Goal: Transaction & Acquisition: Purchase product/service

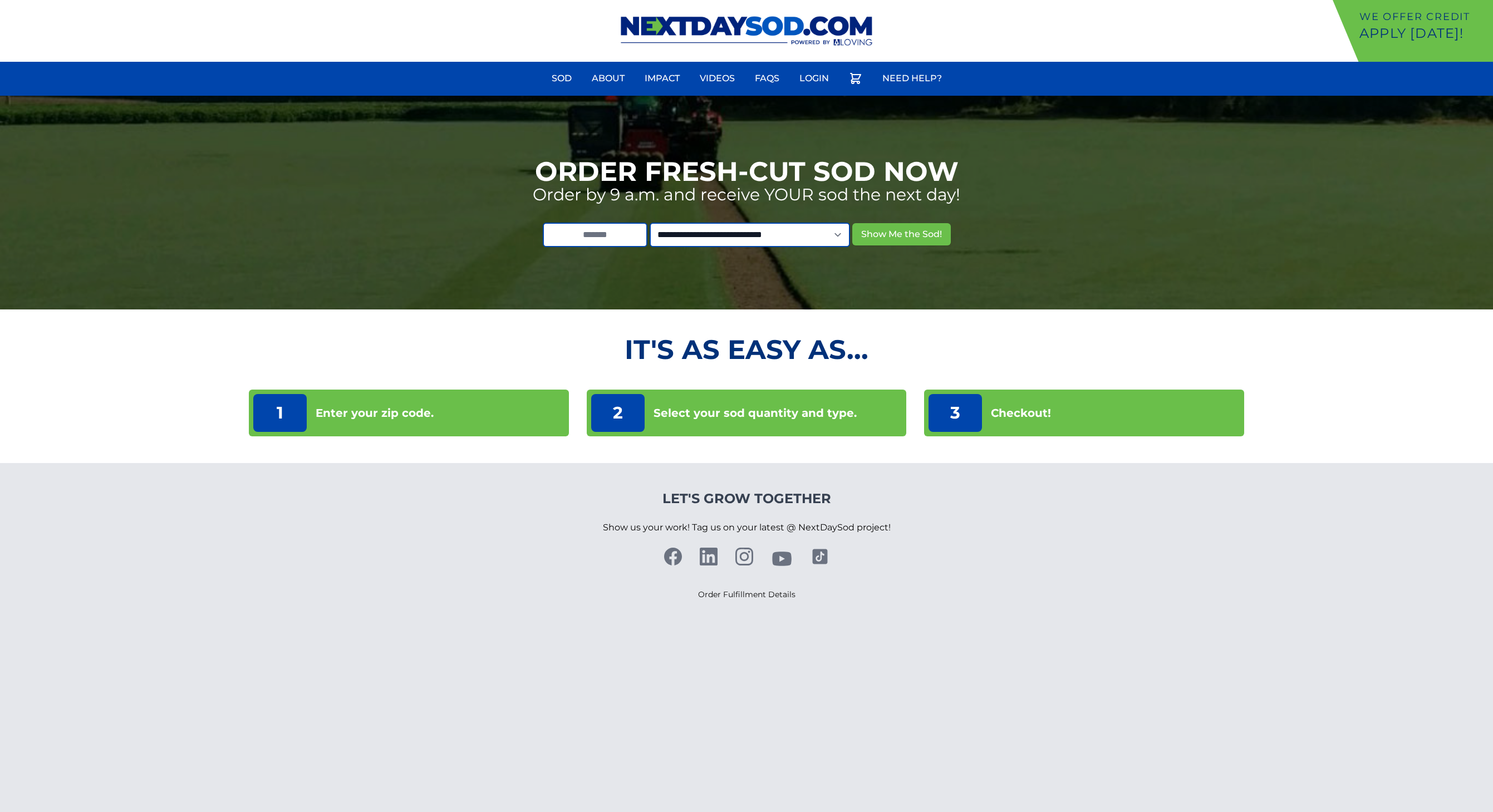
click at [362, 421] on p "Enter your zip code." at bounding box center [374, 413] width 118 height 16
click at [363, 414] on p "Enter your zip code." at bounding box center [374, 413] width 118 height 16
click at [575, 240] on input "text" at bounding box center [595, 235] width 105 height 25
type input "*****"
click at [850, 233] on select "**********" at bounding box center [750, 235] width 201 height 25
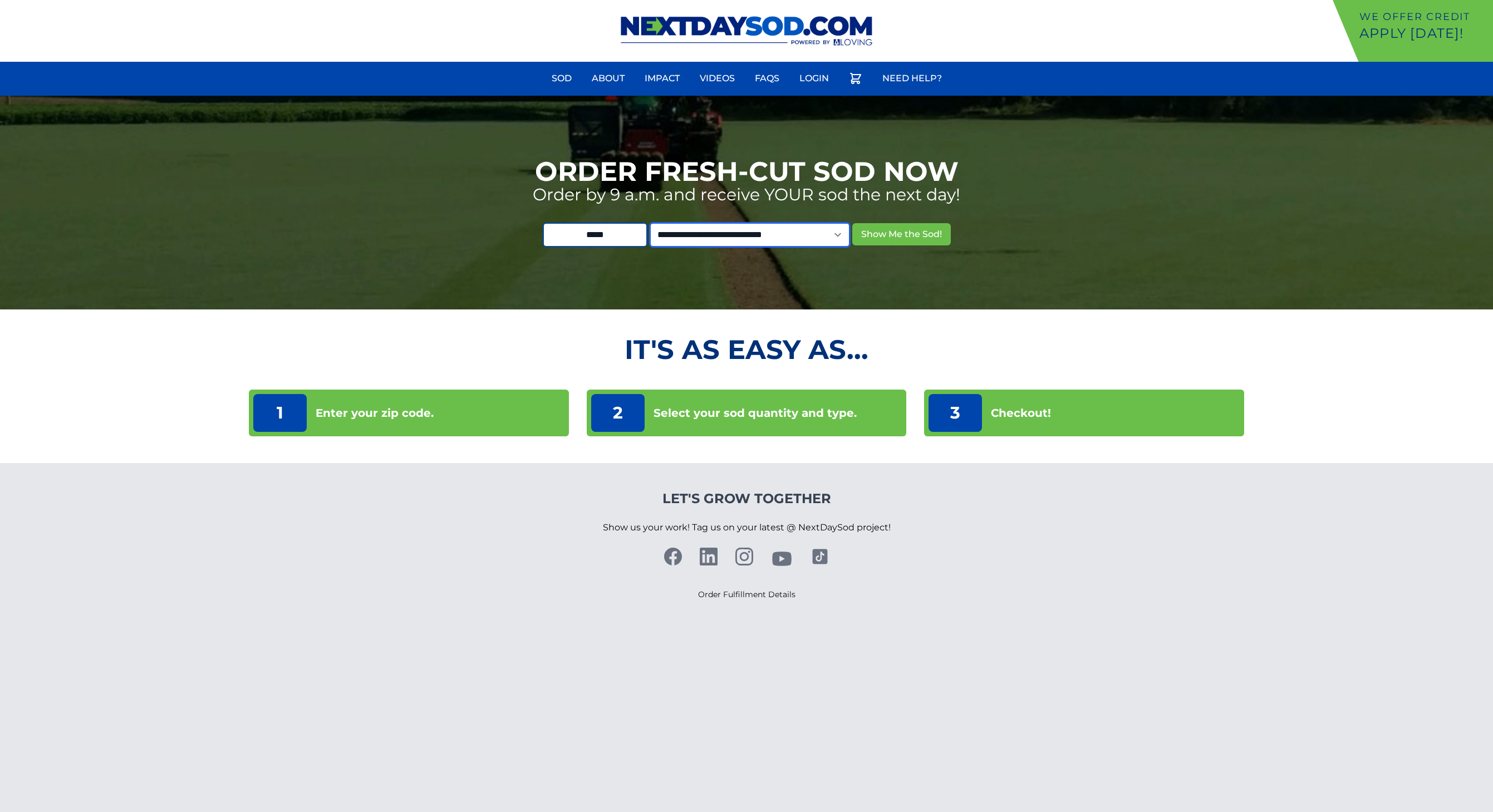
select select "**"
click at [661, 223] on select "**********" at bounding box center [750, 235] width 201 height 25
click at [901, 233] on button "Show Me the Sod!" at bounding box center [902, 233] width 99 height 22
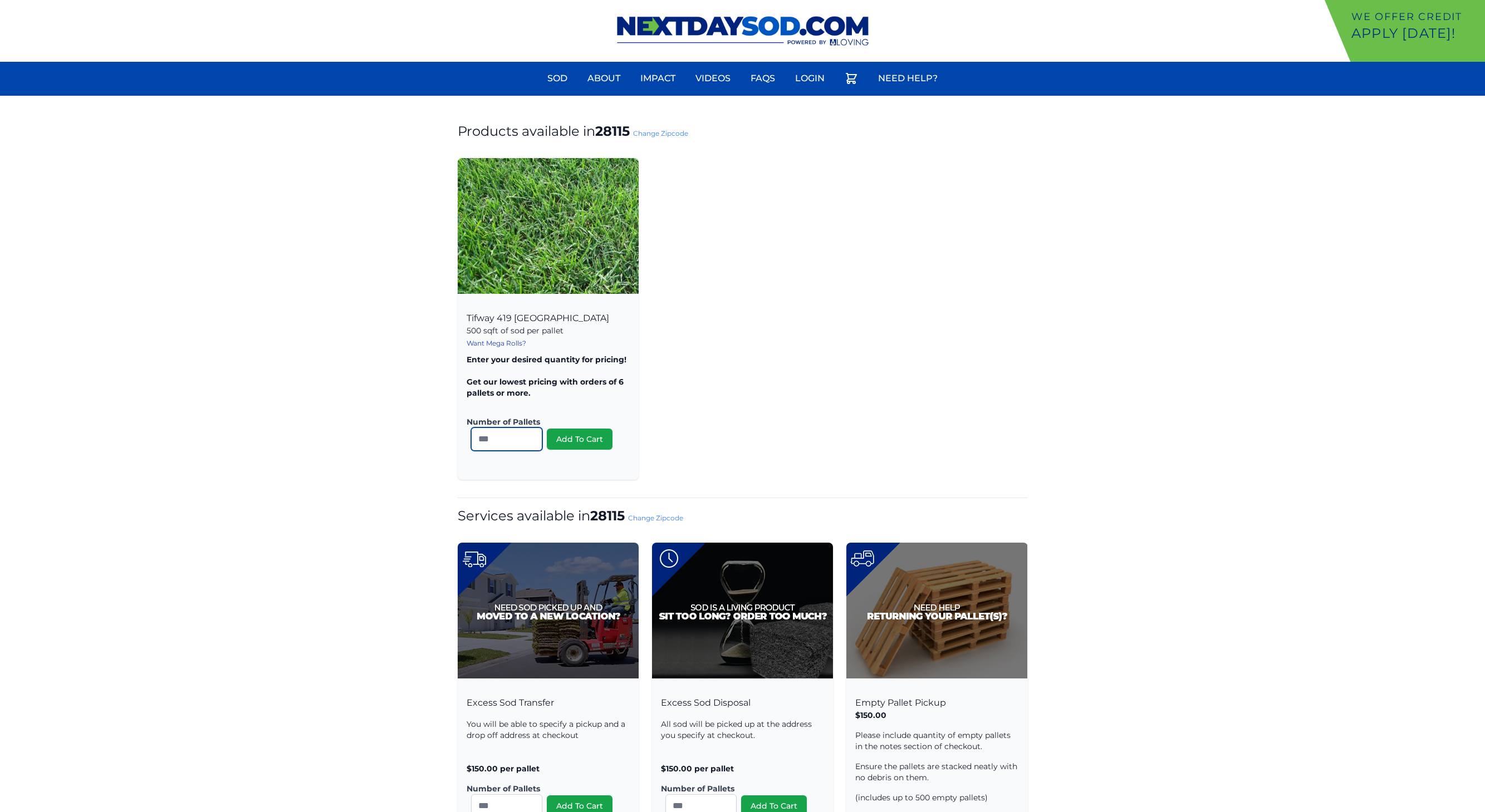
click at [530, 436] on input "*" at bounding box center [506, 439] width 71 height 24
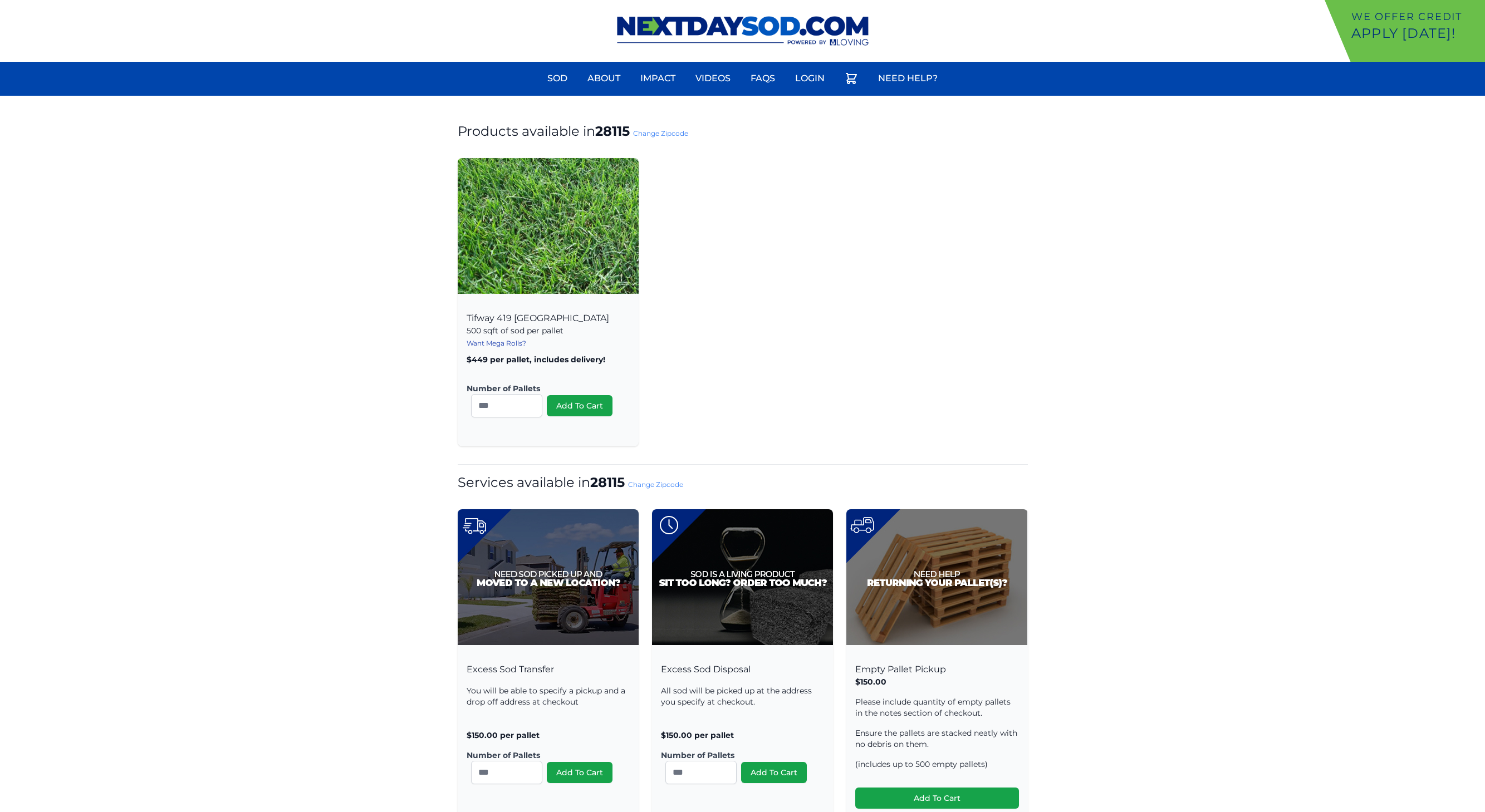
click at [702, 386] on div "Tifway 419 Bermuda 500 sqft of sod per pallet Want Mega Rolls? Calculating pric…" at bounding box center [742, 301] width 570 height 288
click at [497, 412] on input "*" at bounding box center [506, 405] width 71 height 24
type input "*"
click at [531, 402] on input "*" at bounding box center [506, 405] width 71 height 24
click at [762, 78] on link "FAQs" at bounding box center [762, 78] width 38 height 26
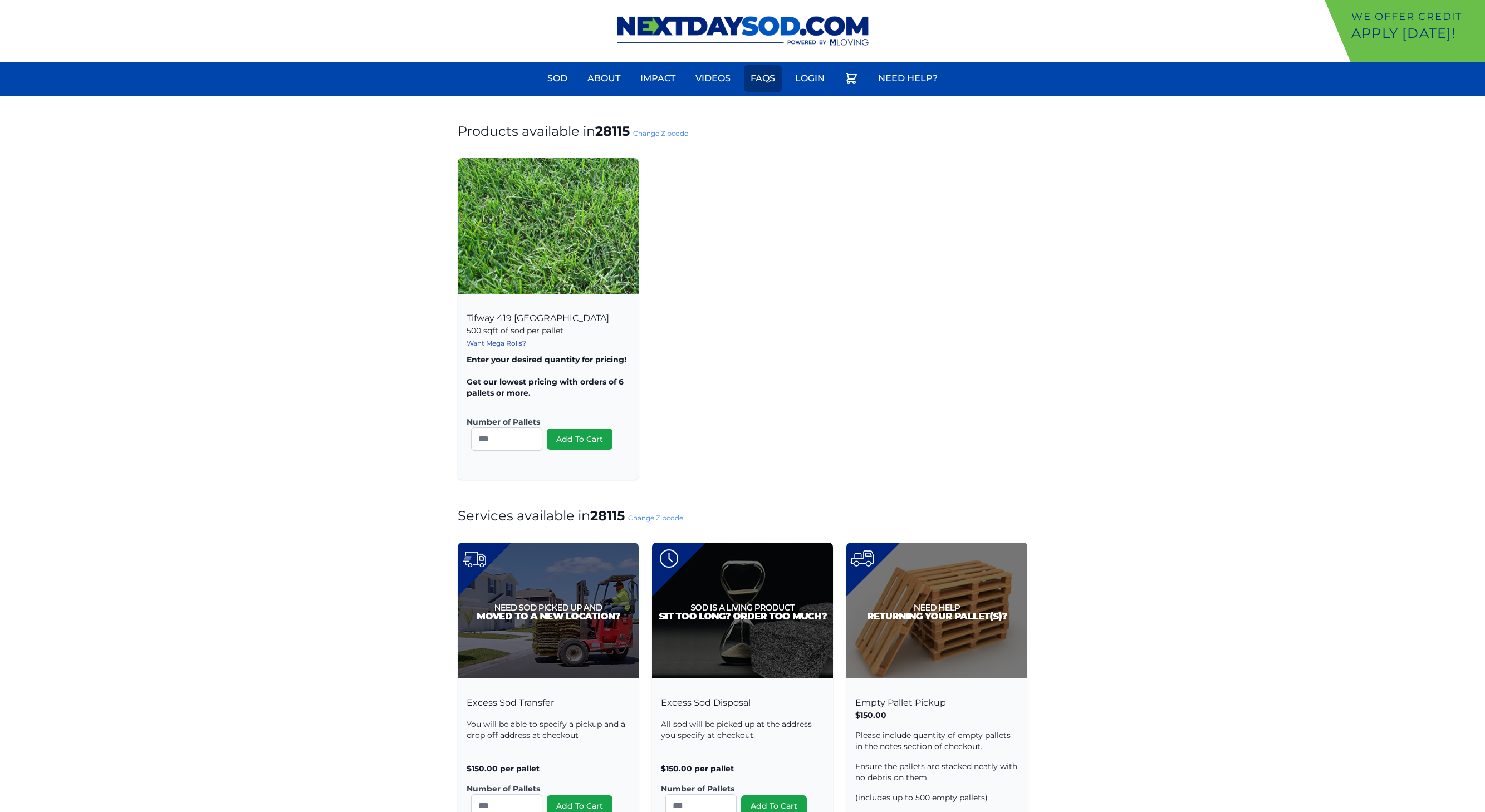
click at [772, 77] on link "FAQs" at bounding box center [762, 78] width 38 height 26
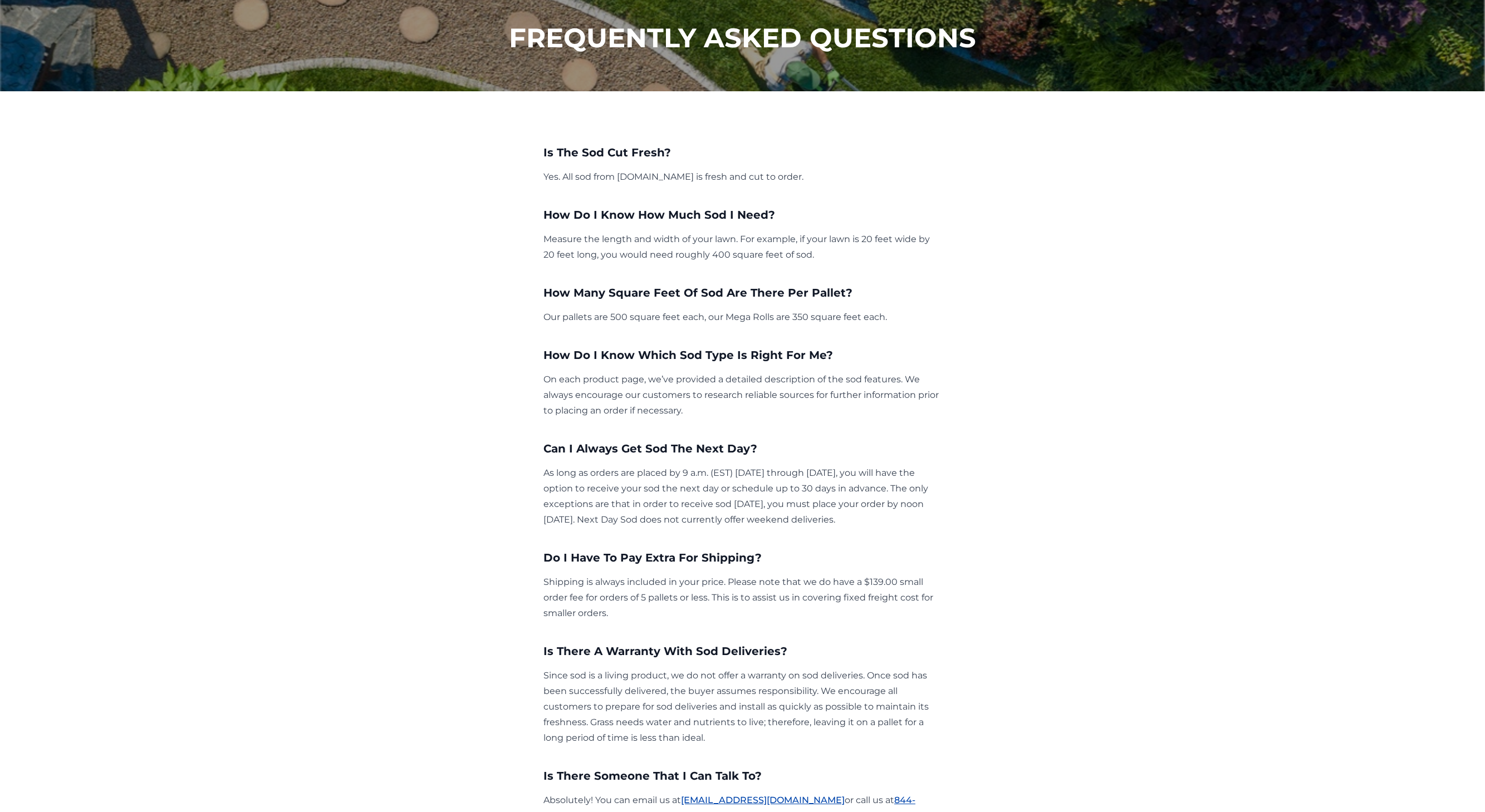
scroll to position [55, 0]
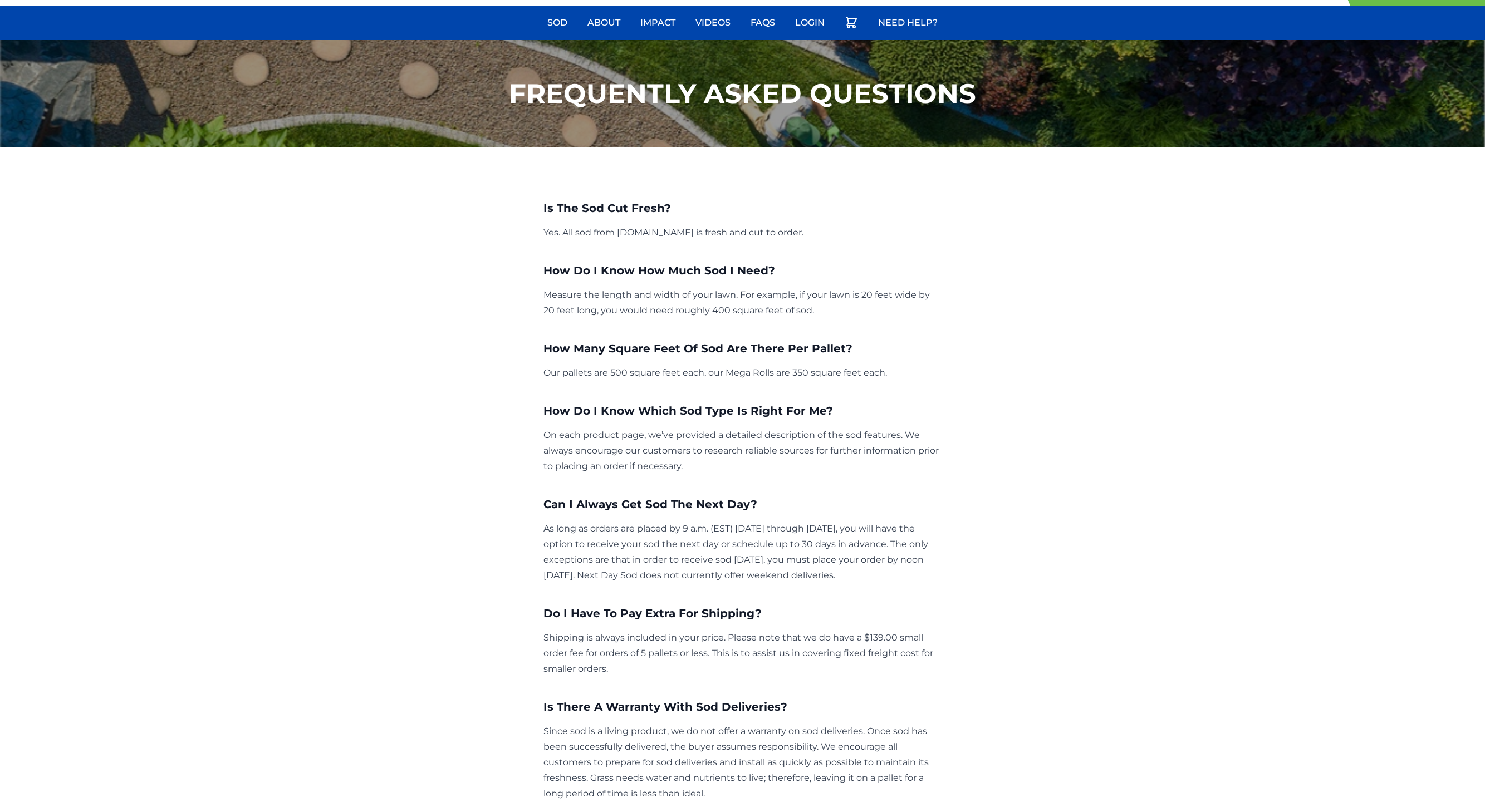
drag, startPoint x: 333, startPoint y: 402, endPoint x: 42, endPoint y: 93, distance: 424.5
click at [329, 396] on div "Is The Sod Cut Fresh? Yes. All sod from [DOMAIN_NAME] is fresh and cut to order…" at bounding box center [742, 579] width 990 height 864
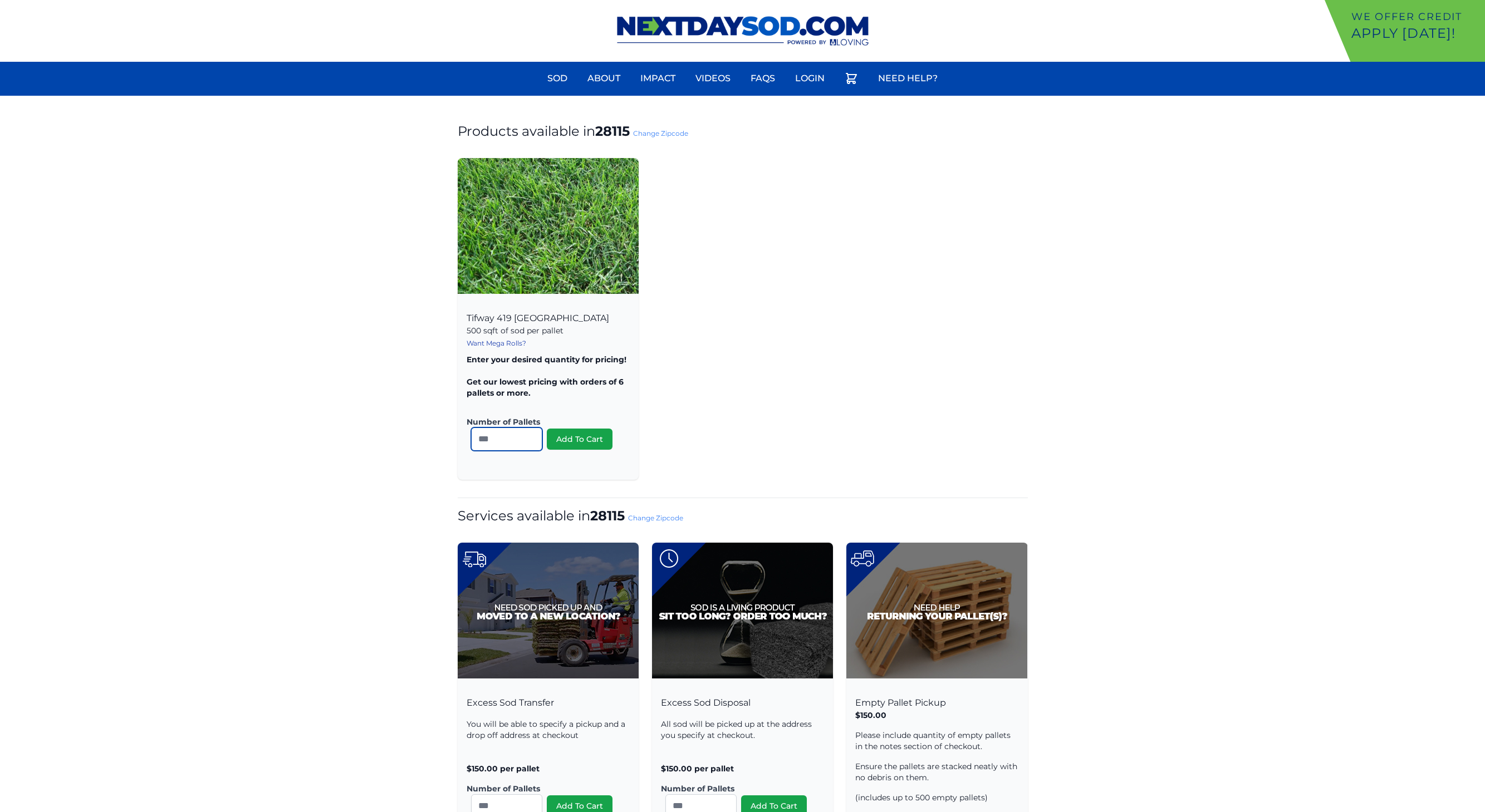
click at [495, 447] on input "*" at bounding box center [506, 439] width 71 height 24
click at [495, 446] on input "*" at bounding box center [506, 439] width 71 height 24
click at [533, 433] on input "*" at bounding box center [506, 439] width 71 height 24
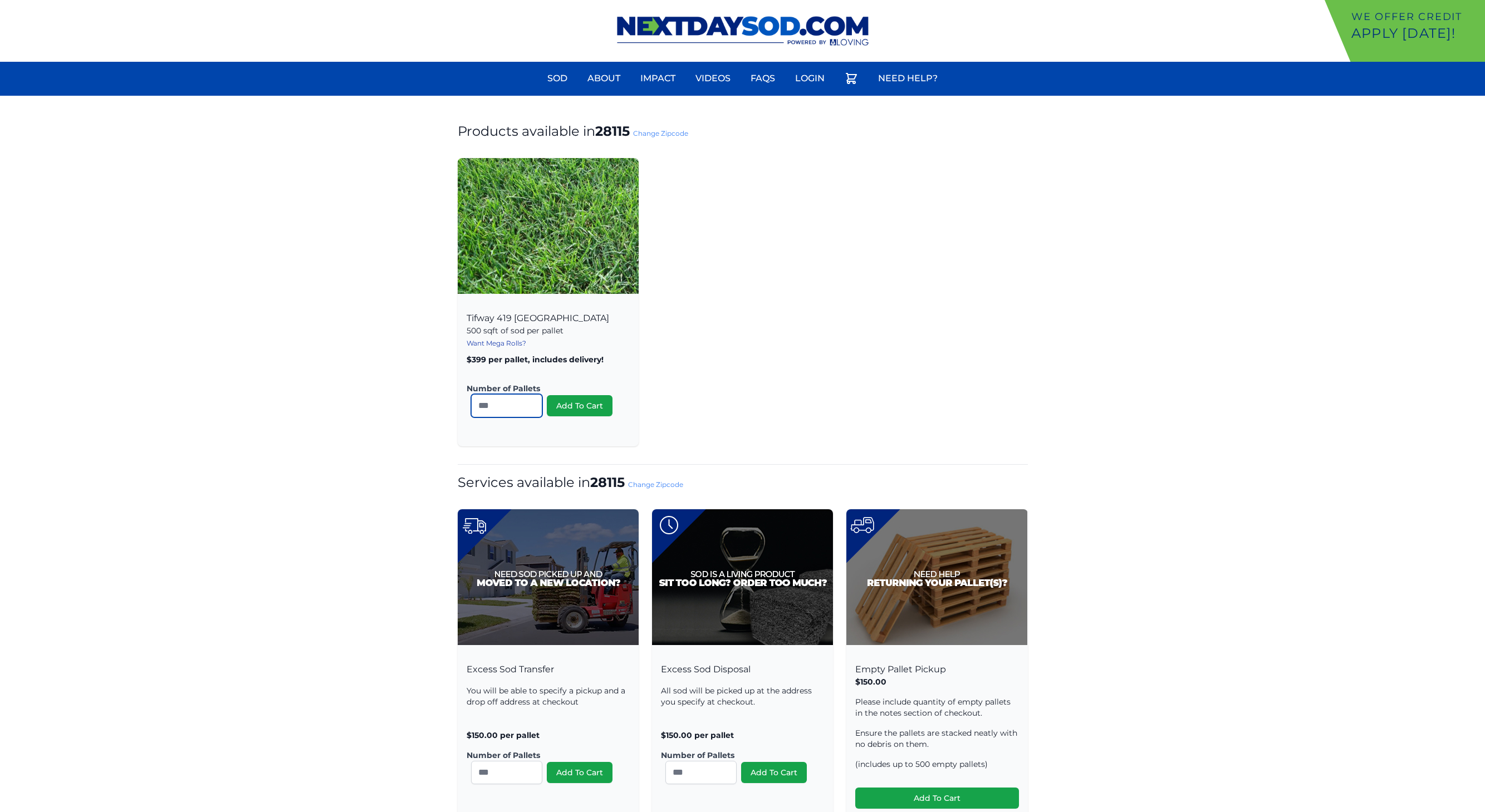
type input "*"
click at [530, 402] on input "*" at bounding box center [506, 405] width 71 height 24
click at [581, 405] on button "Add To Cart" at bounding box center [580, 406] width 66 height 21
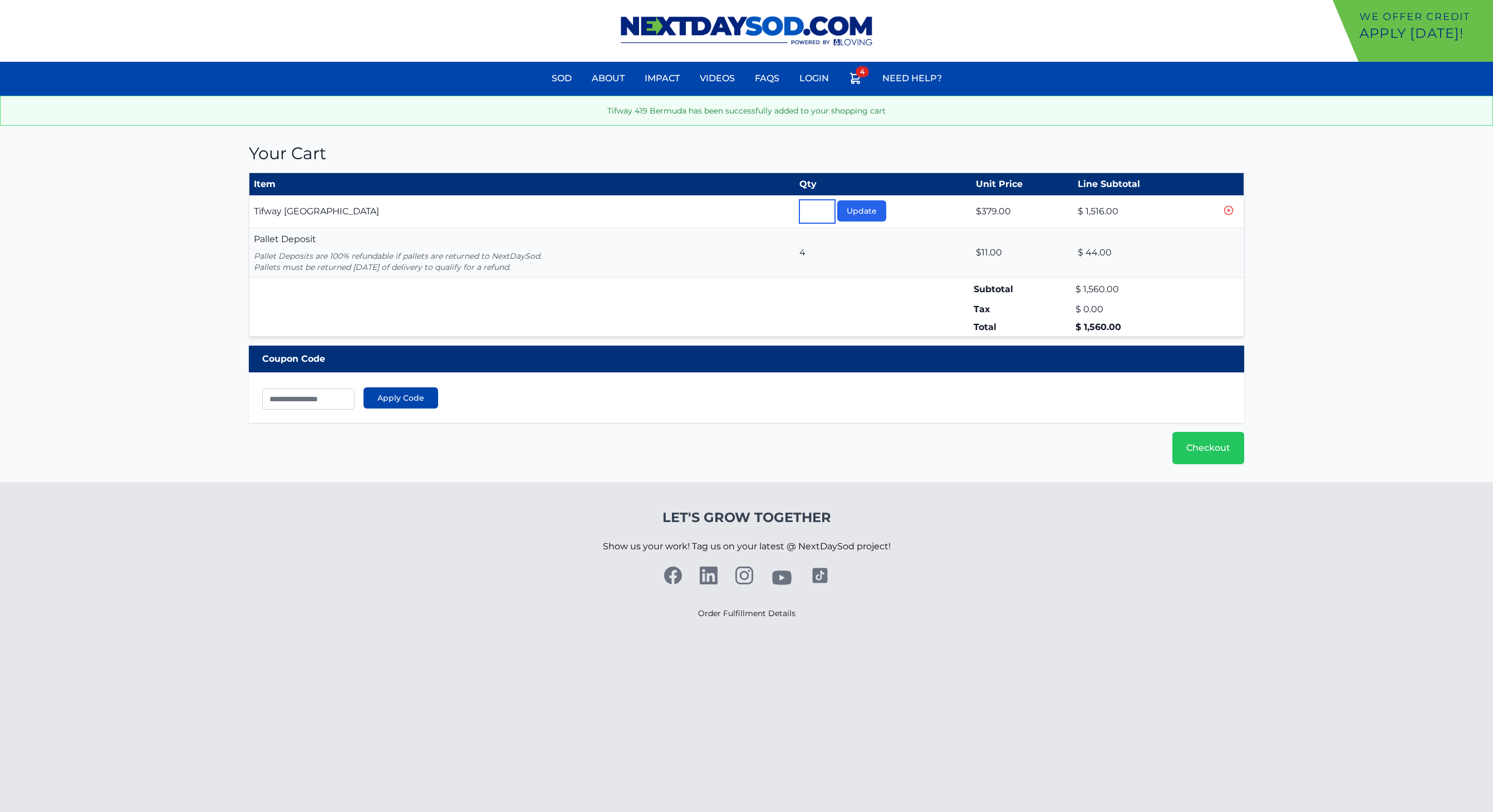
drag, startPoint x: 824, startPoint y: 217, endPoint x: 790, endPoint y: 218, distance: 34.0
click at [800, 218] on input "**" at bounding box center [817, 211] width 35 height 24
click at [824, 207] on input "**" at bounding box center [817, 211] width 35 height 24
click at [824, 207] on input "*" at bounding box center [817, 211] width 35 height 24
type input "*"
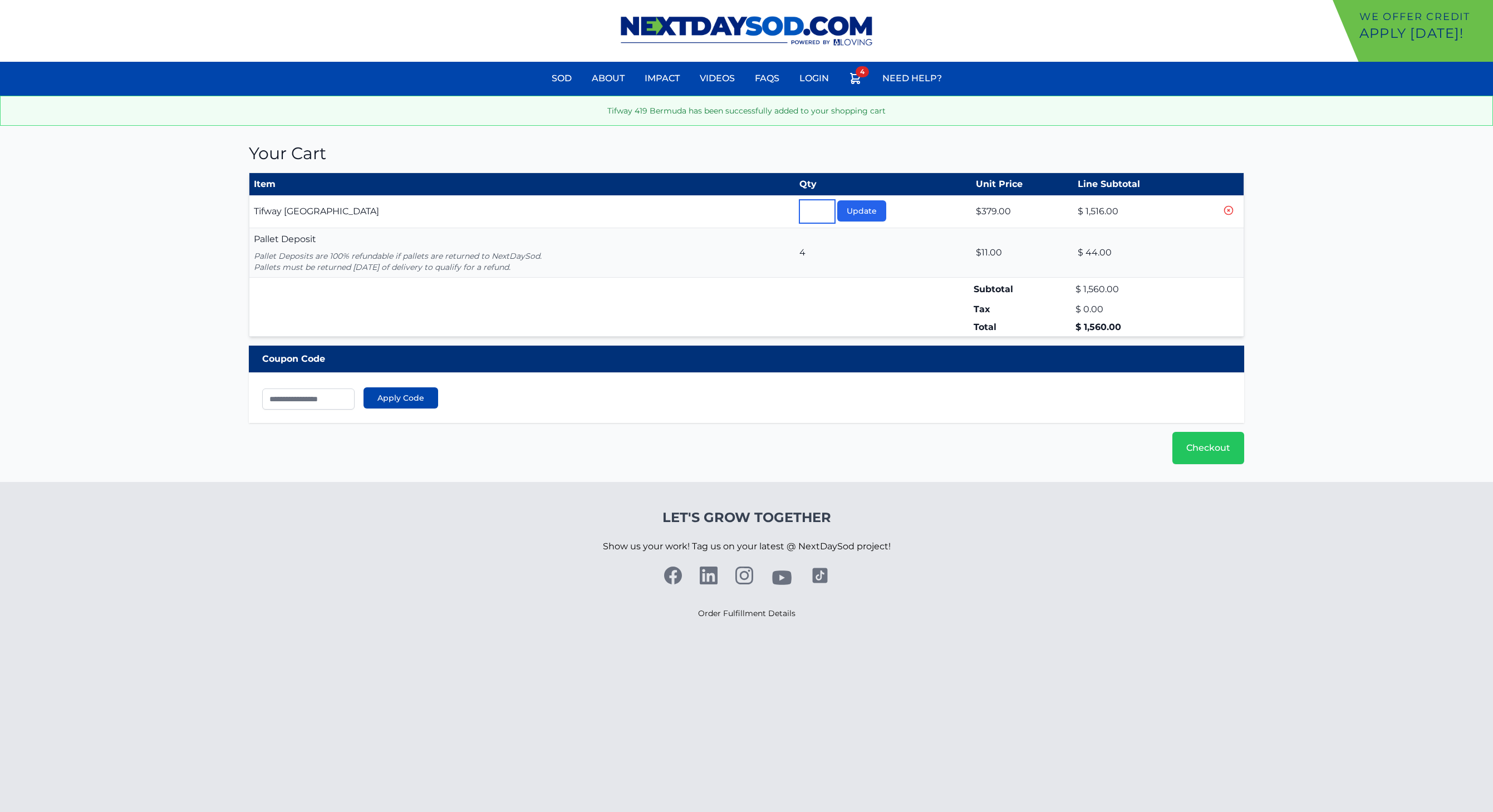
click at [824, 208] on input "*" at bounding box center [817, 211] width 35 height 24
click at [863, 211] on button "Update" at bounding box center [862, 211] width 49 height 21
click at [821, 205] on input "*" at bounding box center [817, 211] width 35 height 24
type input "*"
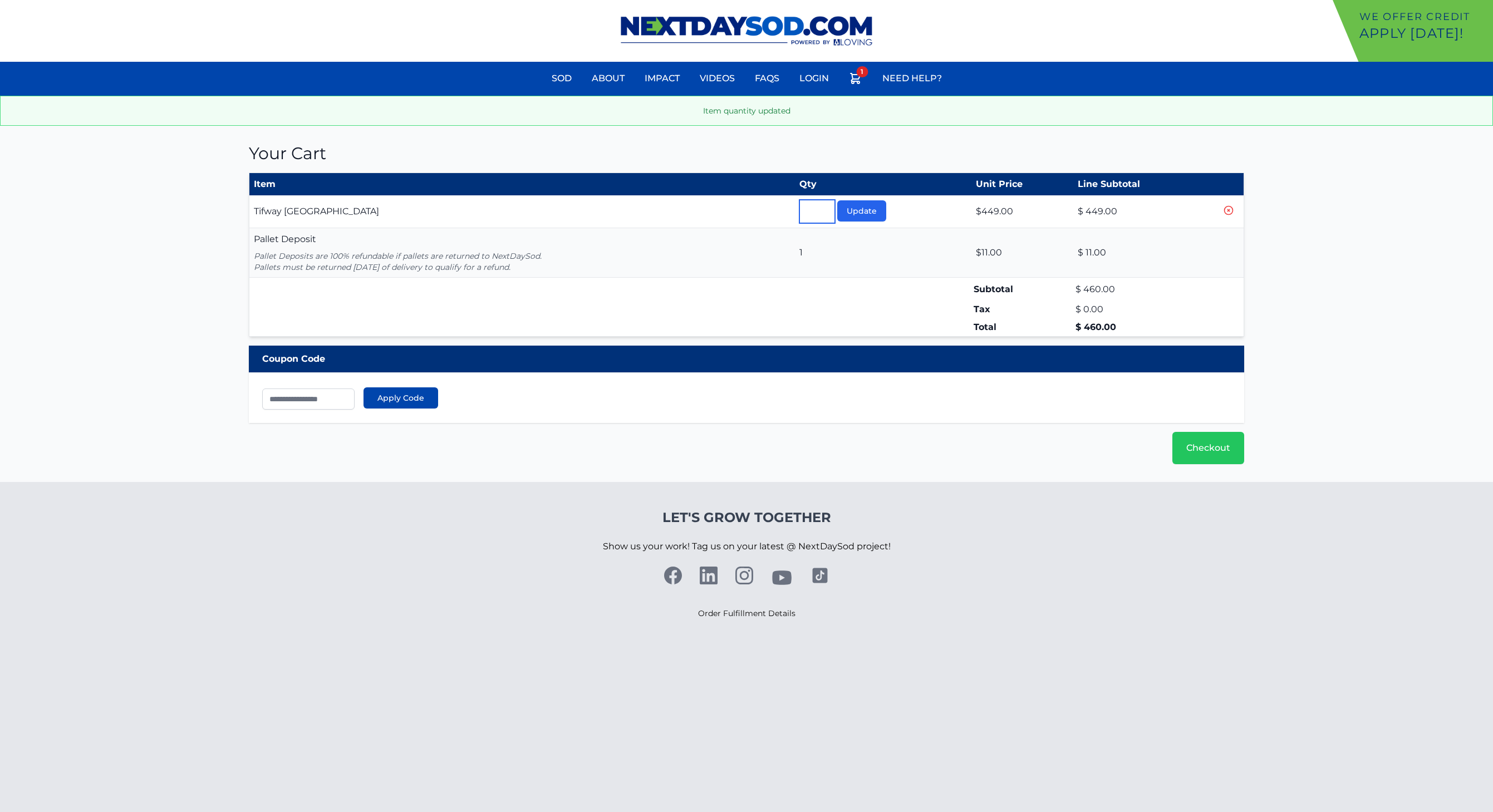
click at [821, 205] on input "*" at bounding box center [817, 211] width 35 height 24
click at [858, 211] on button "Update" at bounding box center [862, 211] width 49 height 21
